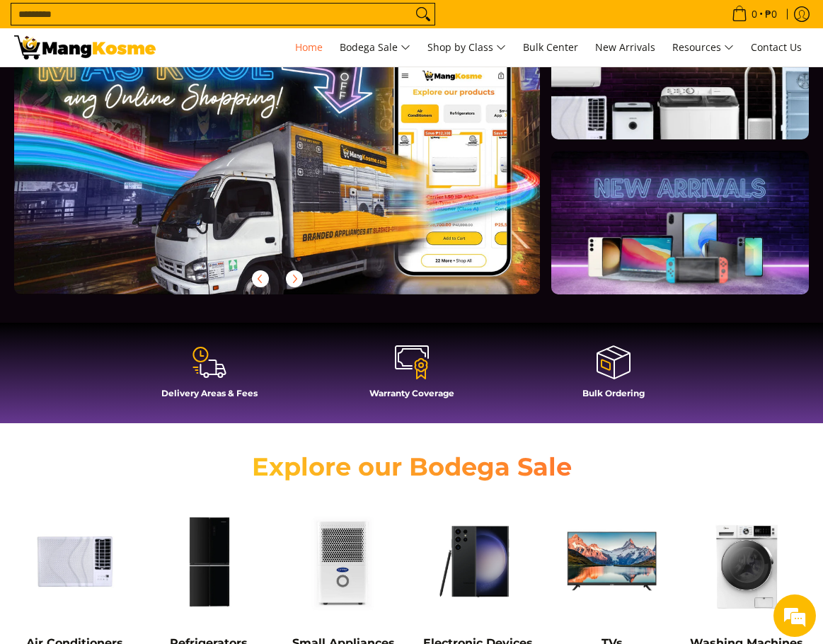
scroll to position [354, 0]
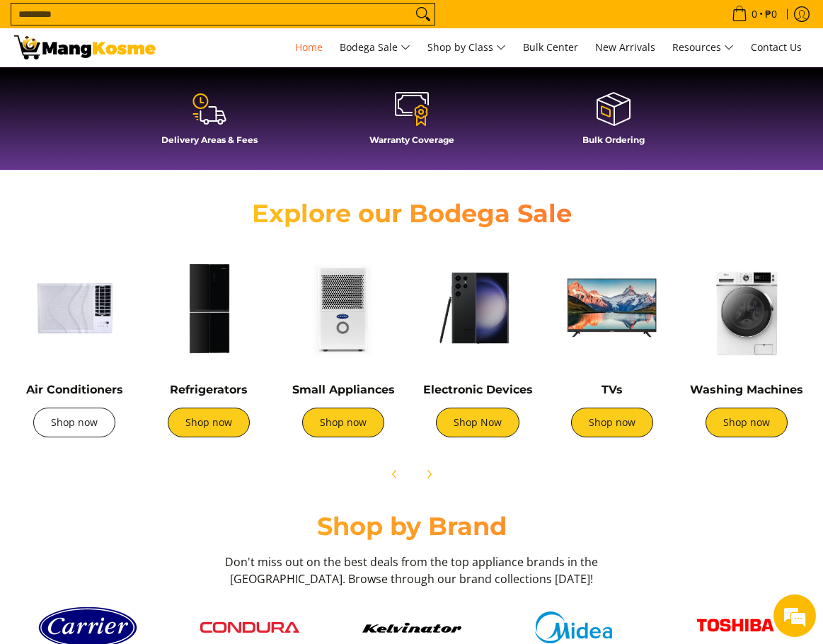
click at [69, 424] on link "Shop now" at bounding box center [74, 422] width 82 height 30
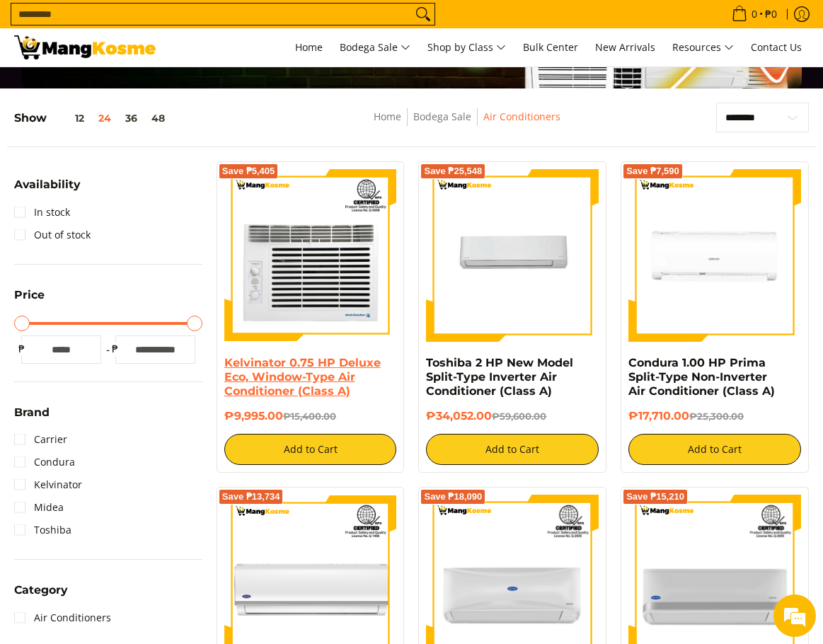
click at [302, 385] on link "Kelvinator 0.75 HP Deluxe Eco, Window-Type Air Conditioner (Class A)" at bounding box center [302, 377] width 156 height 42
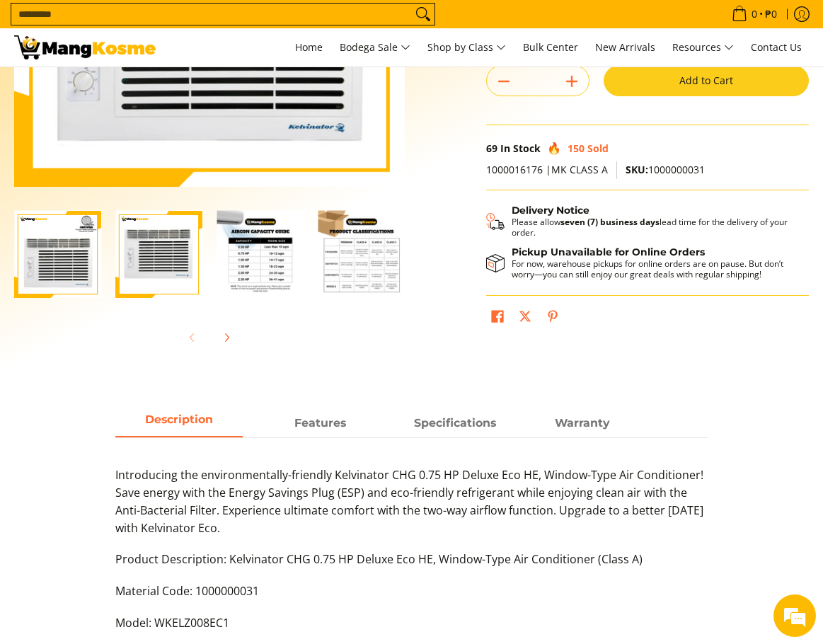
scroll to position [424, 0]
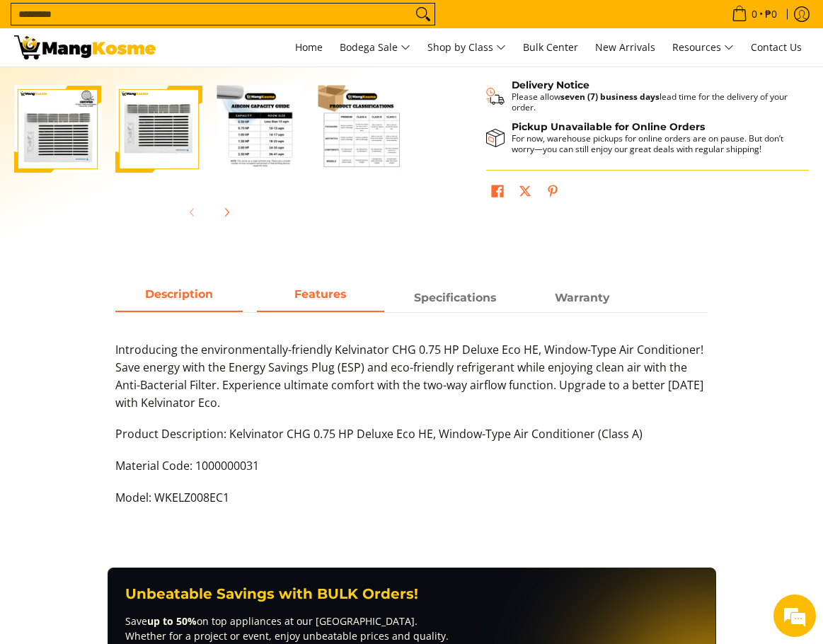
click at [312, 289] on span "Features" at bounding box center [320, 297] width 127 height 25
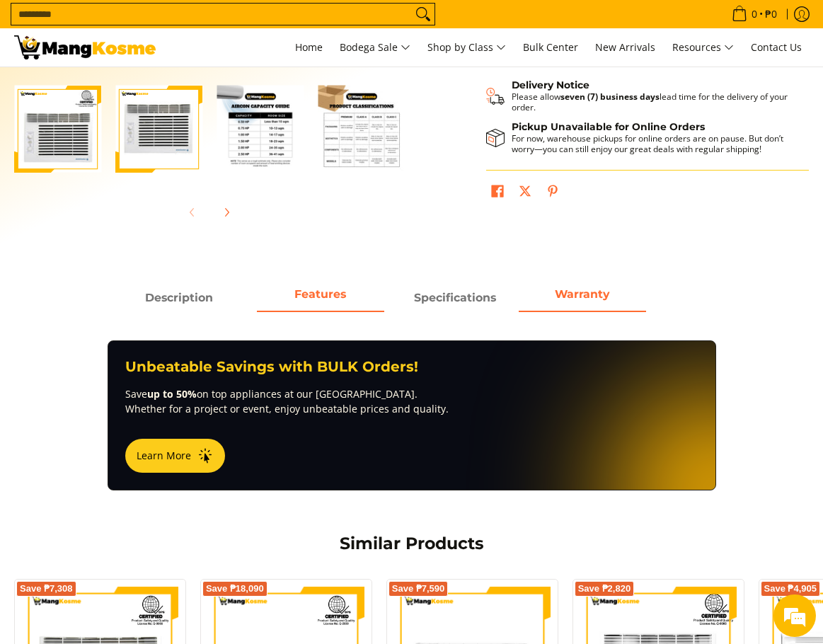
click at [601, 305] on span "Warranty" at bounding box center [581, 297] width 127 height 25
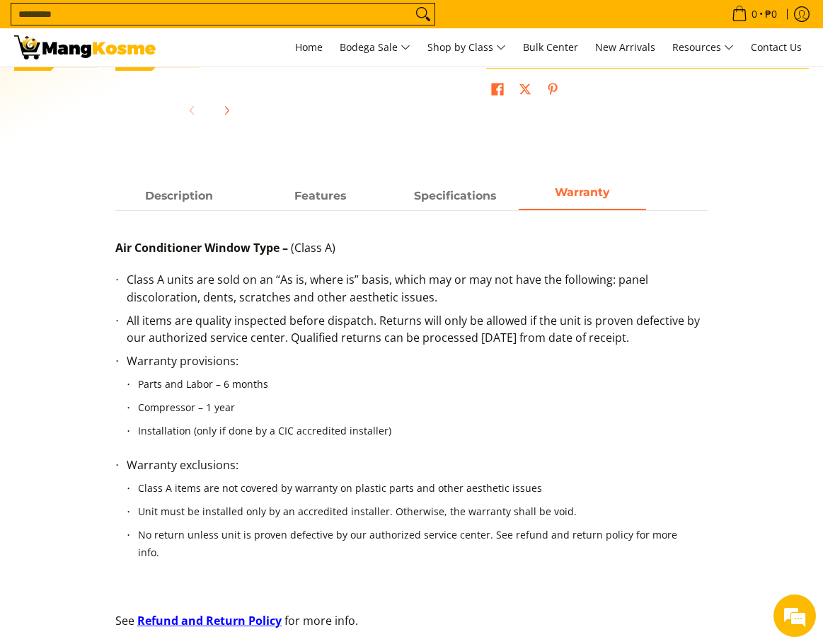
scroll to position [283, 0]
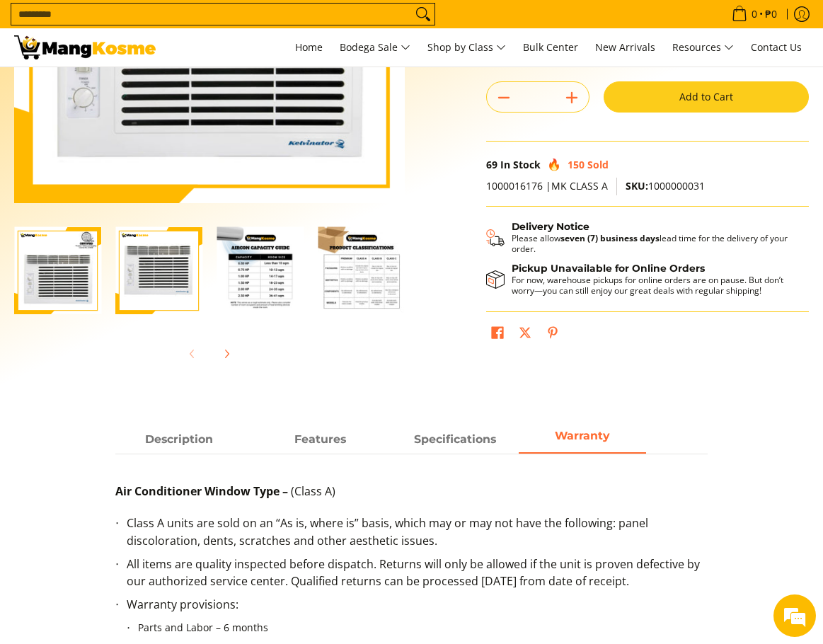
click at [391, 267] on img "Kelvinator 0.75 HP Deluxe Eco, Window-Type Air Conditioner (Class A)-4" at bounding box center [361, 270] width 87 height 87
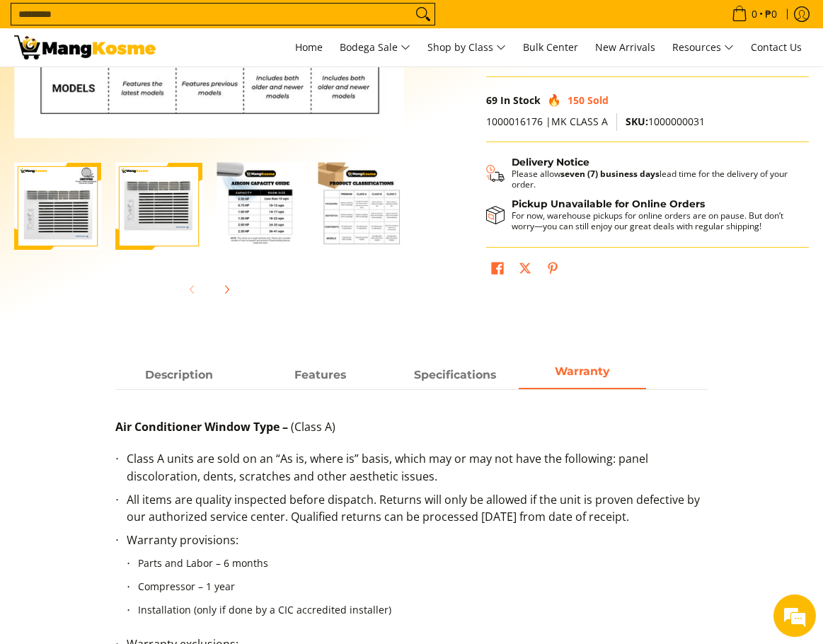
scroll to position [495, 0]
